Goal: Task Accomplishment & Management: Manage account settings

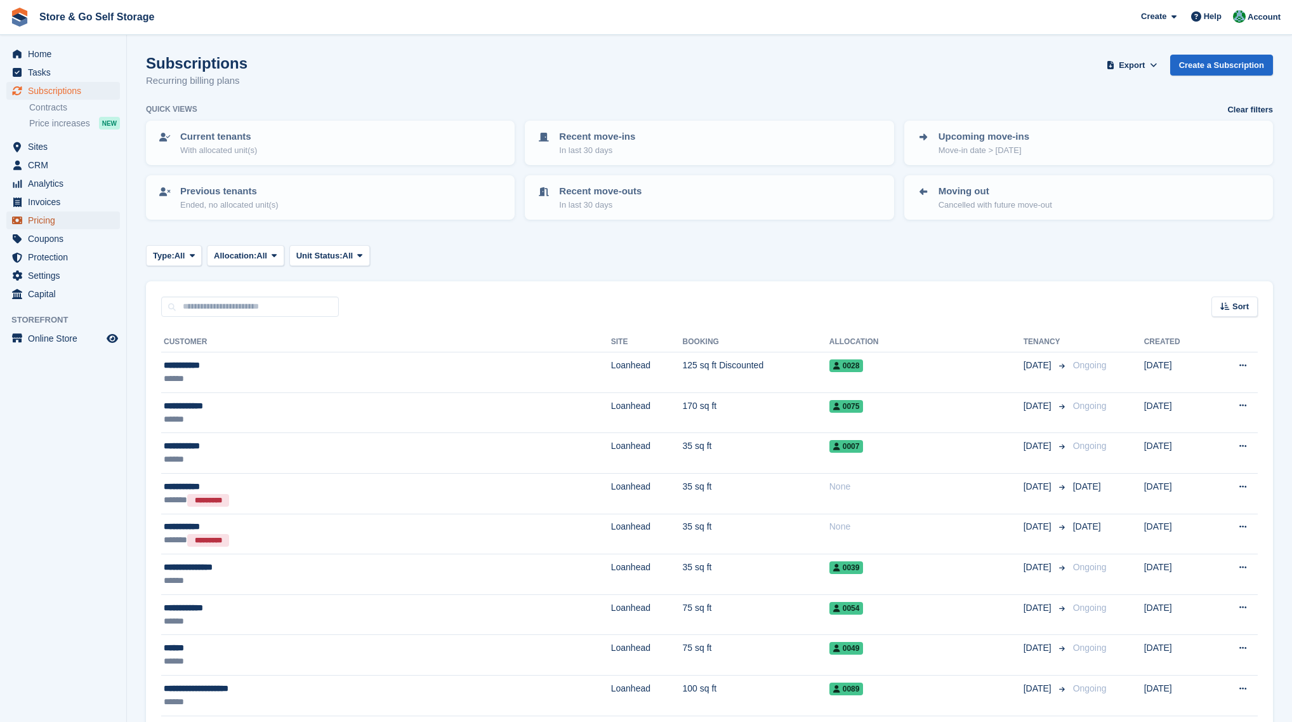
click at [75, 212] on span "Pricing" at bounding box center [66, 220] width 76 height 18
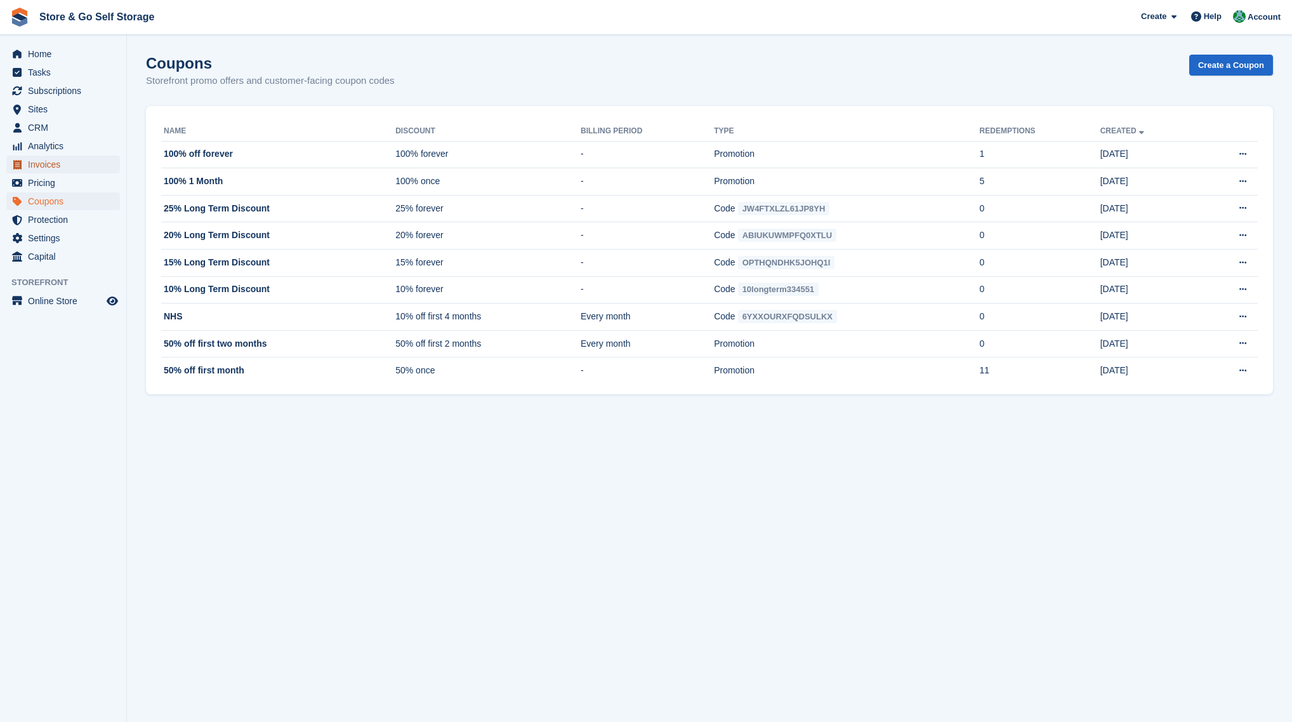
click at [64, 167] on span "Invoices" at bounding box center [66, 165] width 76 height 18
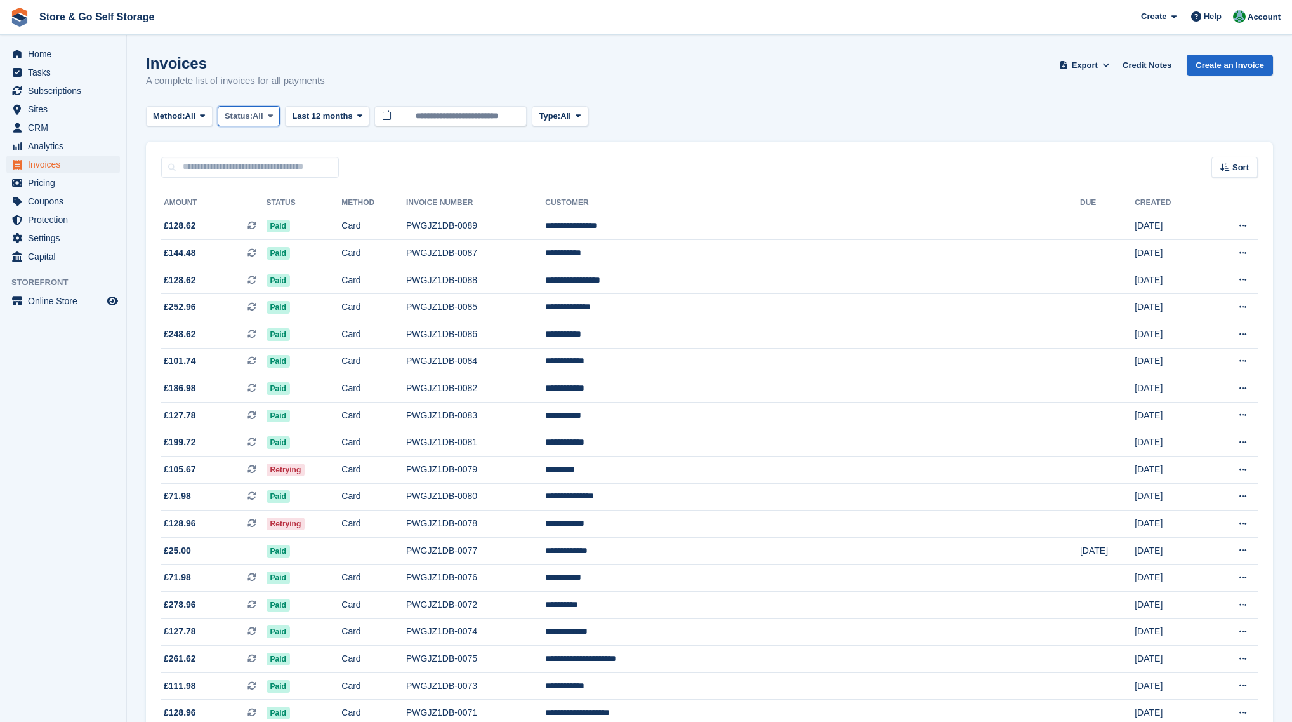
click at [253, 118] on span "Status:" at bounding box center [239, 116] width 28 height 13
click at [267, 209] on link "Open" at bounding box center [278, 214] width 110 height 23
